Goal: Transaction & Acquisition: Book appointment/travel/reservation

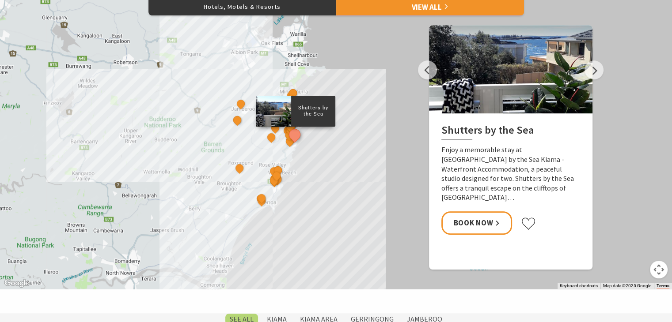
click at [353, 86] on div "Shutters by the Sea The Sebel Kiama Seaside Escape 1 Kiama Coast Holiday Parks …" at bounding box center [336, 130] width 672 height 318
drag, startPoint x: 316, startPoint y: 148, endPoint x: 311, endPoint y: 144, distance: 6.6
click at [314, 146] on div "Shutters by the Sea The Sebel Kiama Seaside Escape 1 Kiama Coast Holiday Parks …" at bounding box center [336, 130] width 672 height 318
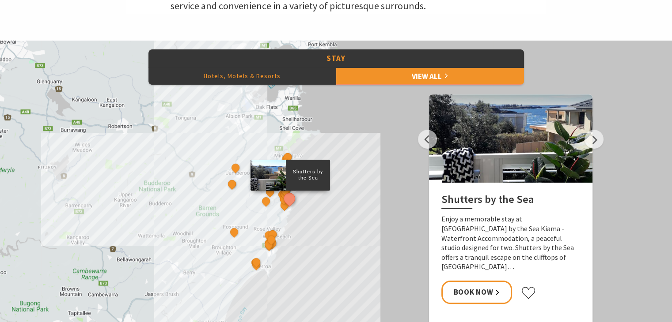
click at [264, 75] on button "Hotels, Motels & Resorts" at bounding box center [242, 76] width 188 height 18
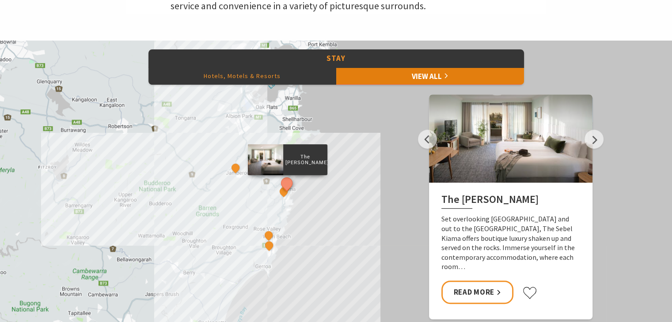
scroll to position [340, 0]
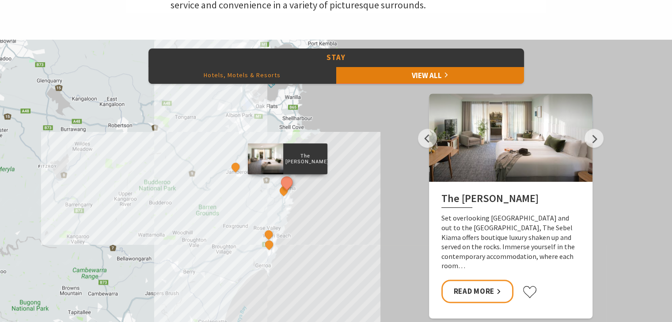
click at [435, 78] on link "View All" at bounding box center [430, 75] width 188 height 18
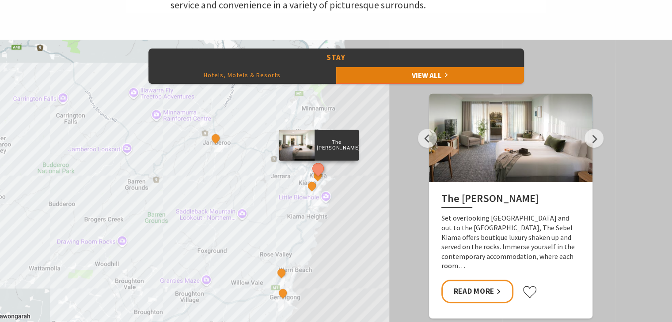
click at [408, 80] on link "View All" at bounding box center [430, 75] width 188 height 18
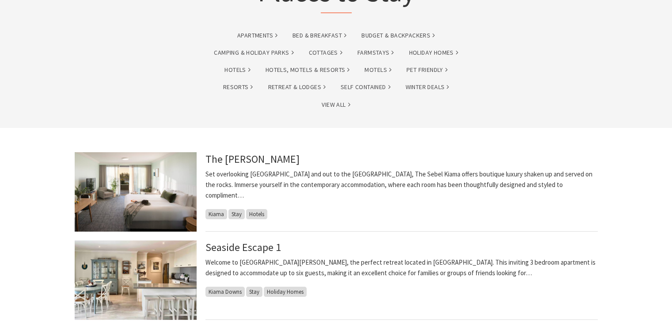
scroll to position [95, 0]
click at [237, 163] on link "The [PERSON_NAME]" at bounding box center [252, 159] width 94 height 14
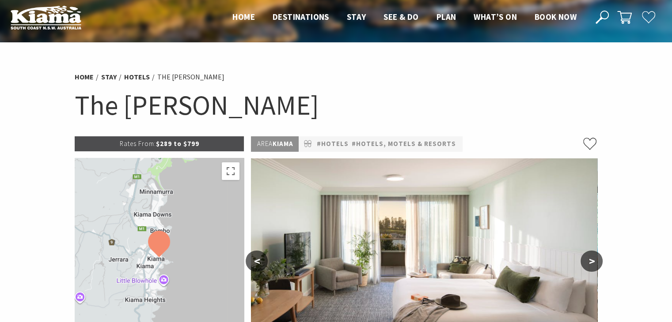
scroll to position [5, 0]
click at [157, 243] on img at bounding box center [159, 244] width 22 height 26
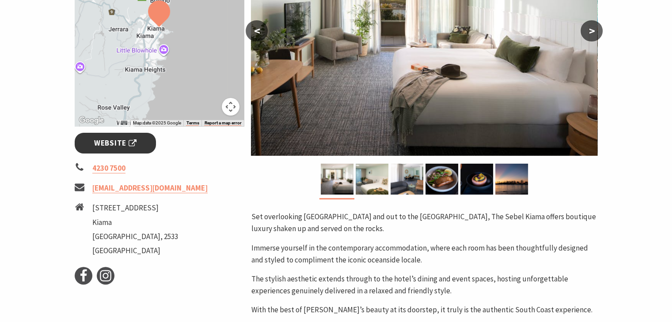
scroll to position [235, 0]
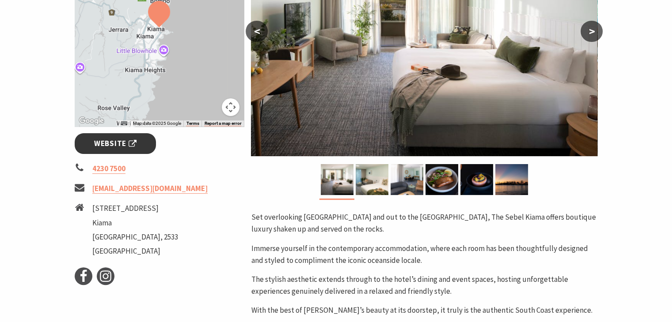
click at [117, 148] on span "Website" at bounding box center [115, 144] width 42 height 12
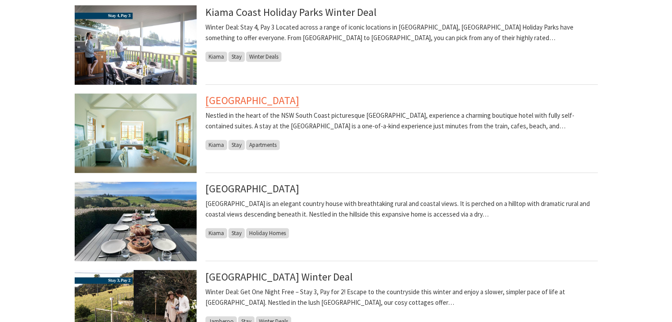
scroll to position [419, 0]
click at [299, 101] on link "Bellevue Boutique Hotel Kiama" at bounding box center [252, 100] width 94 height 14
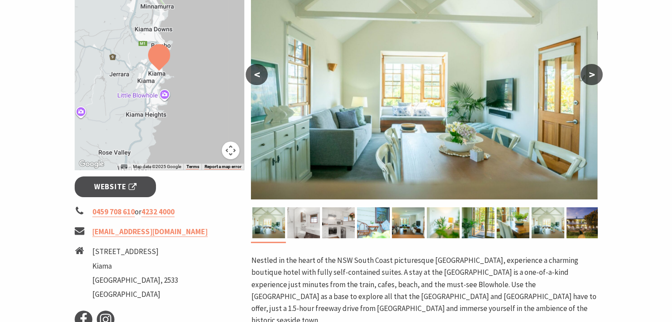
scroll to position [192, 0]
click at [586, 78] on button ">" at bounding box center [591, 74] width 22 height 21
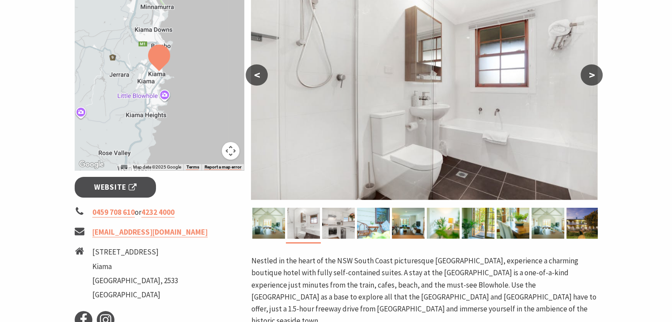
click at [586, 78] on button ">" at bounding box center [591, 74] width 22 height 21
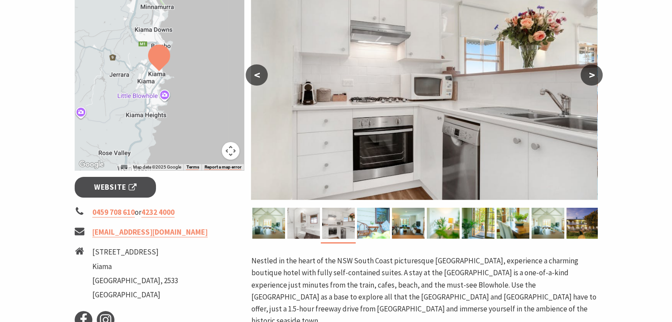
click at [586, 78] on button ">" at bounding box center [591, 74] width 22 height 21
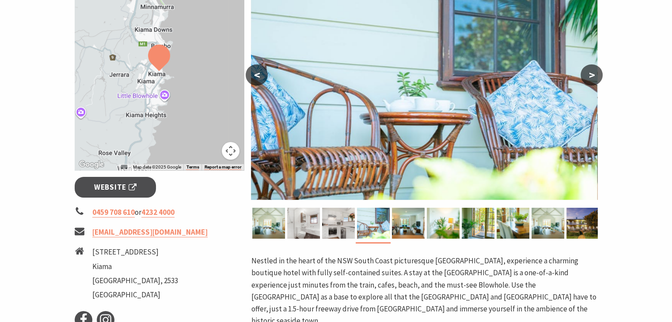
click at [585, 77] on button ">" at bounding box center [591, 74] width 22 height 21
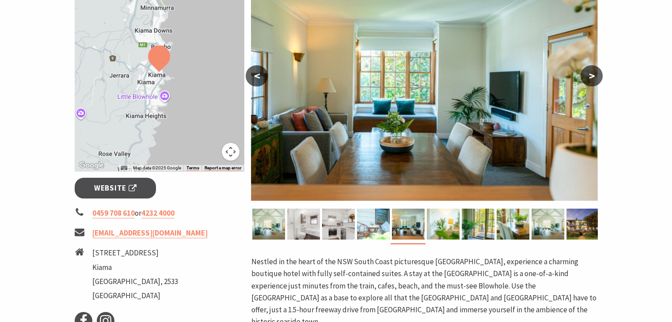
scroll to position [190, 0]
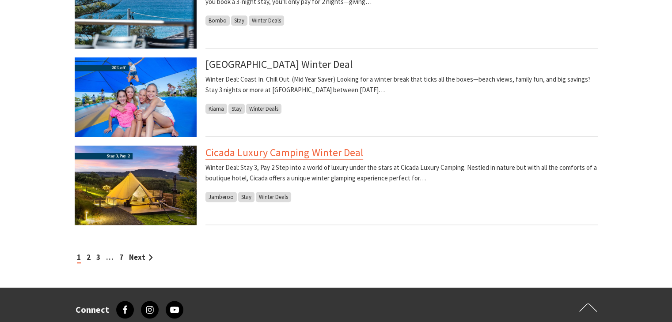
scroll to position [896, 0]
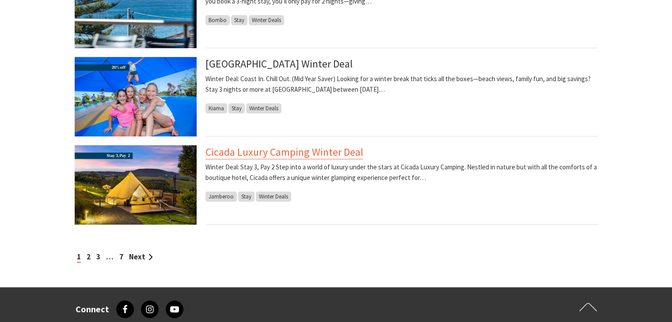
click at [255, 155] on link "Cicada Luxury Camping Winter Deal" at bounding box center [284, 152] width 158 height 14
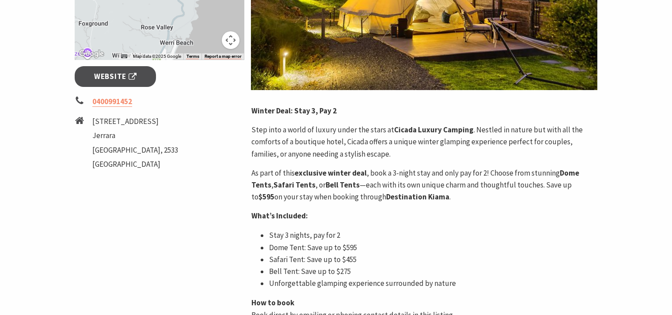
scroll to position [302, 0]
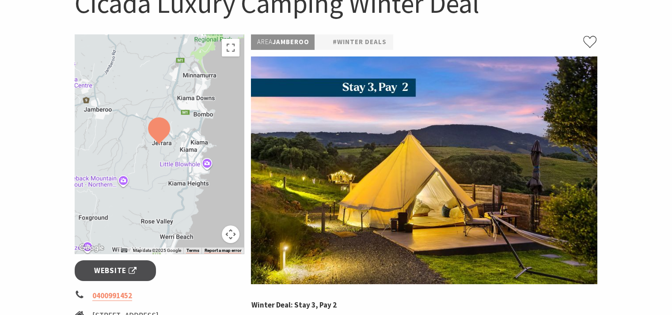
click at [546, 121] on img at bounding box center [424, 171] width 346 height 228
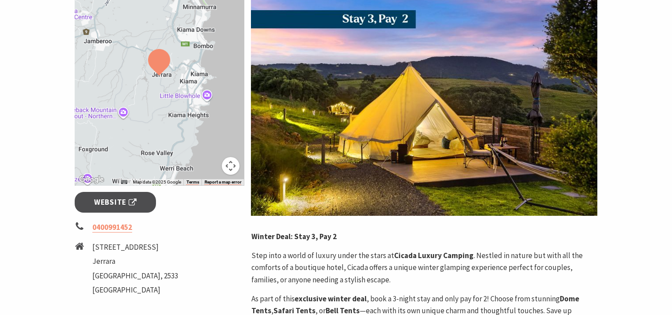
scroll to position [176, 0]
